Goal: Navigation & Orientation: Find specific page/section

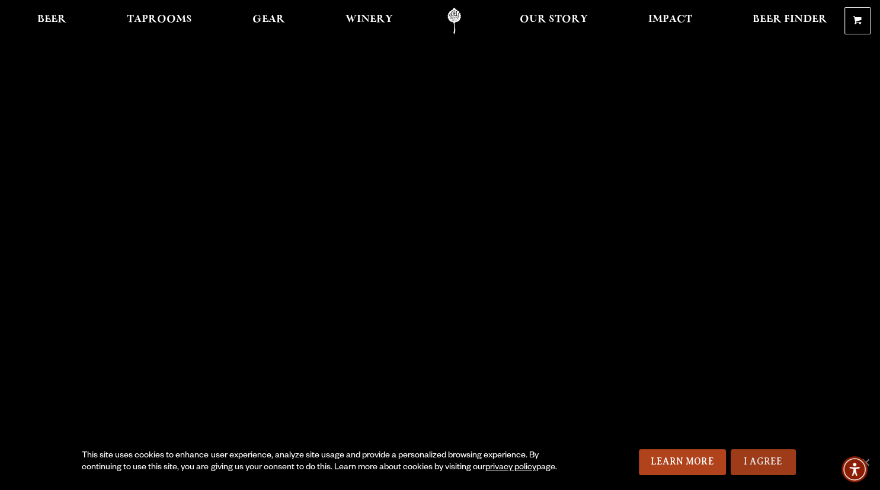
click at [755, 457] on link "I Agree" at bounding box center [762, 462] width 65 height 26
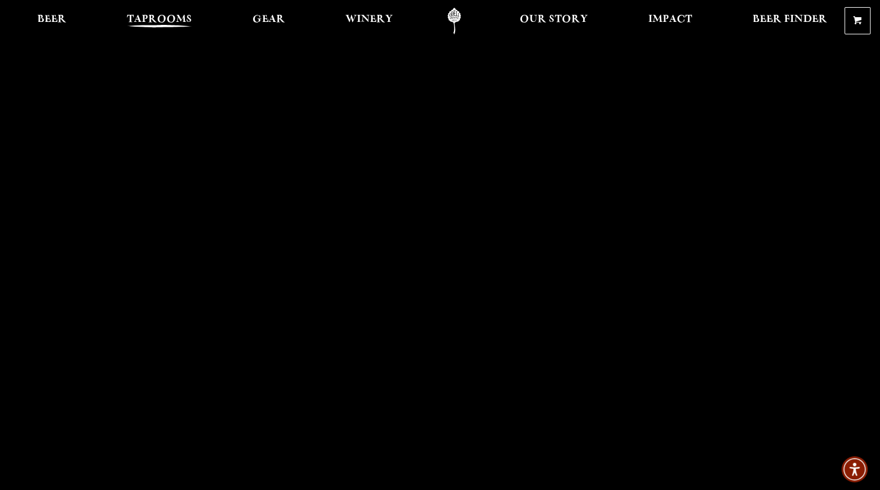
click at [143, 20] on span "Taprooms" at bounding box center [159, 19] width 65 height 9
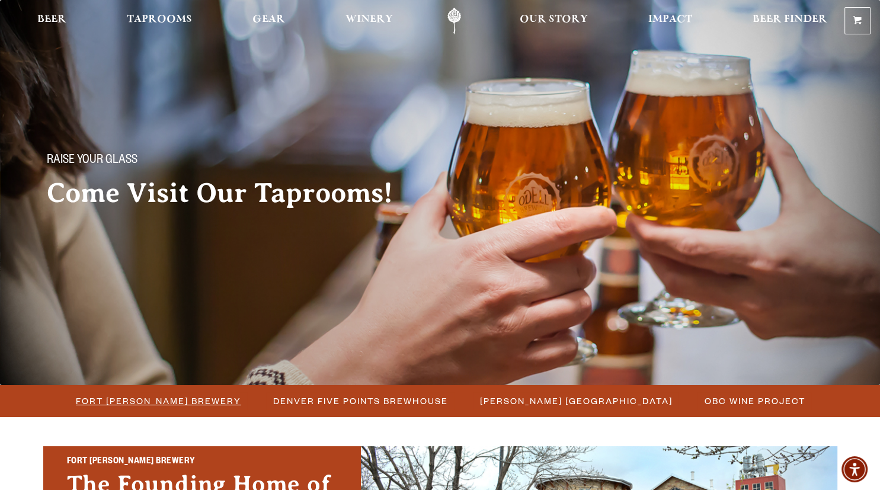
click at [192, 397] on span "Fort [PERSON_NAME] Brewery" at bounding box center [158, 400] width 165 height 17
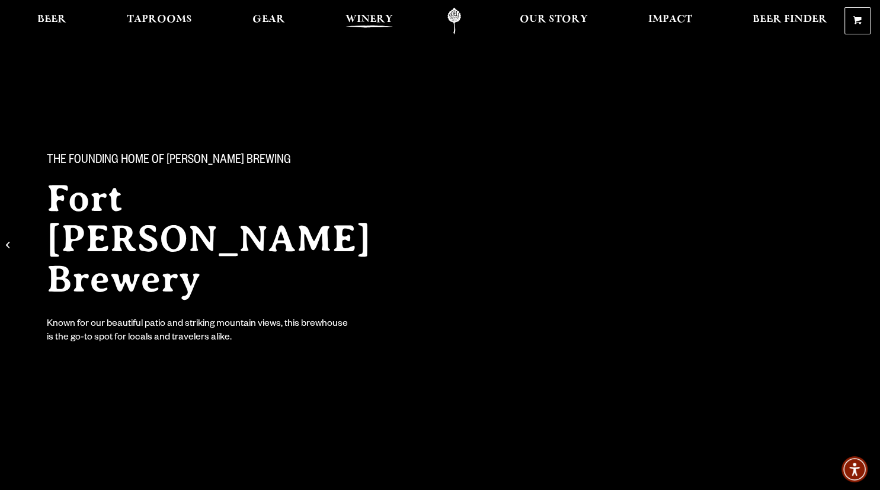
click at [358, 21] on span "Winery" at bounding box center [368, 19] width 47 height 9
